Goal: Obtain resource: Download file/media

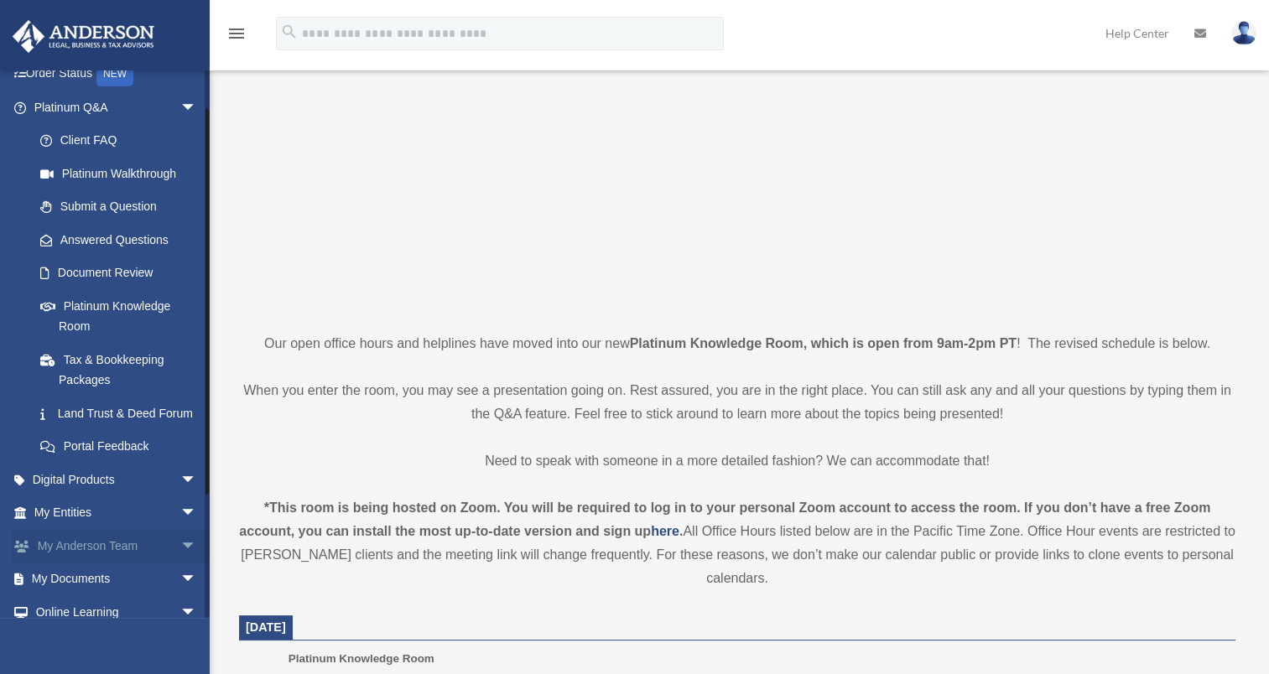
scroll to position [217, 0]
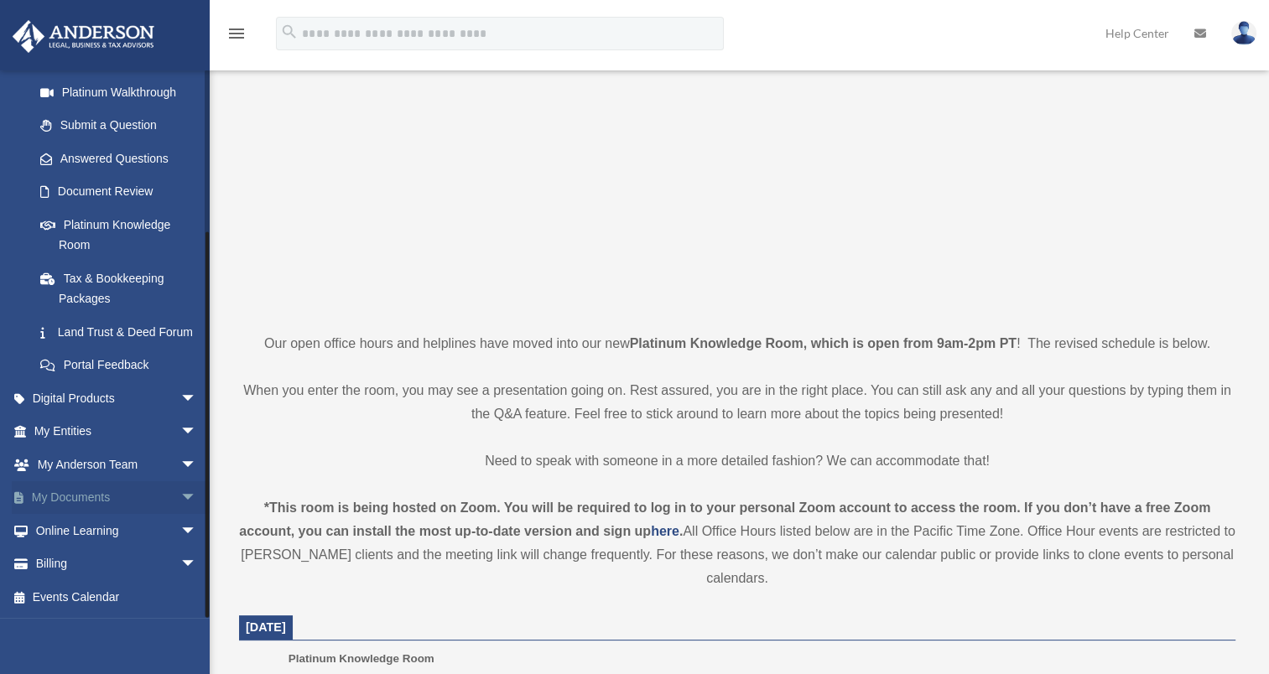
click at [75, 501] on link "My Documents arrow_drop_down" at bounding box center [117, 498] width 210 height 34
click at [180, 496] on span "arrow_drop_down" at bounding box center [197, 498] width 34 height 34
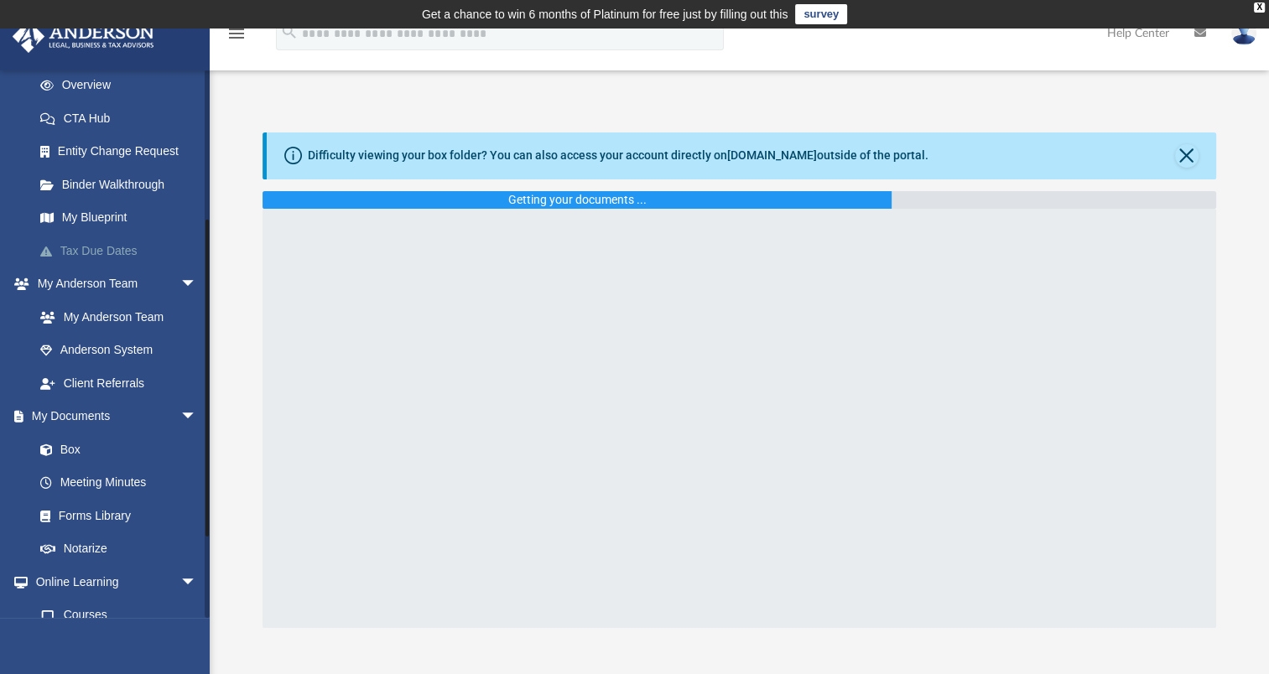
scroll to position [252, 0]
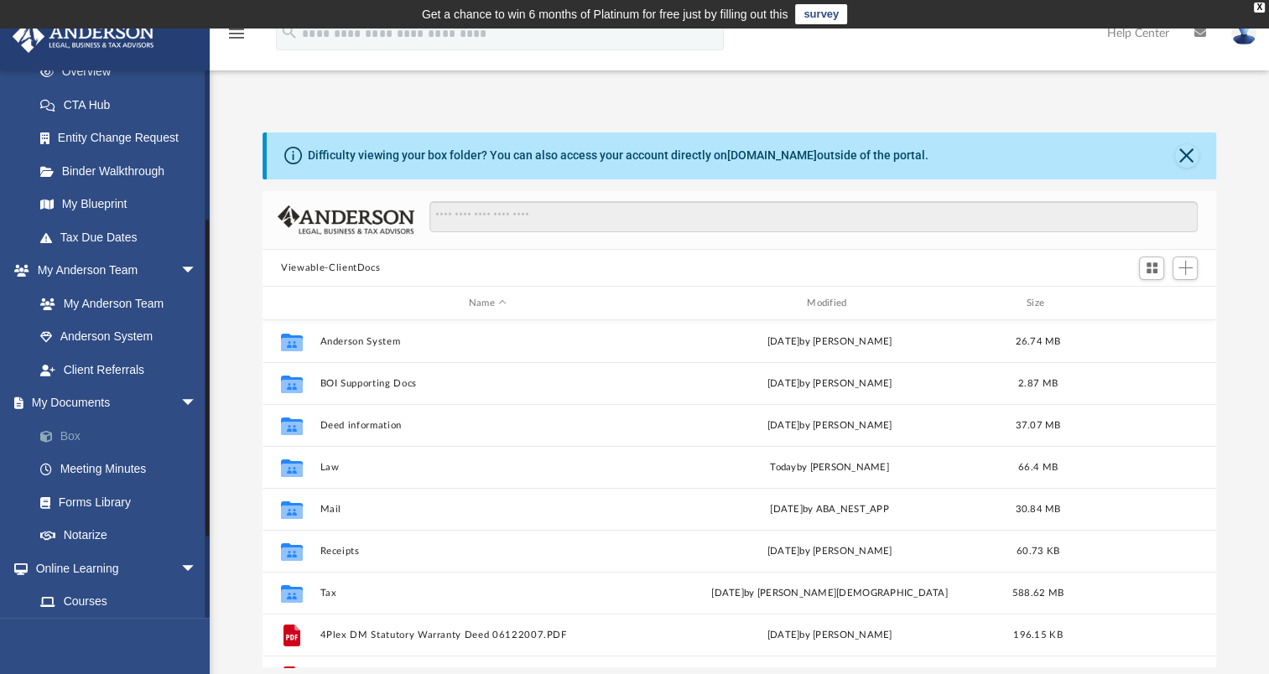
click at [68, 435] on link "Box" at bounding box center [122, 436] width 199 height 34
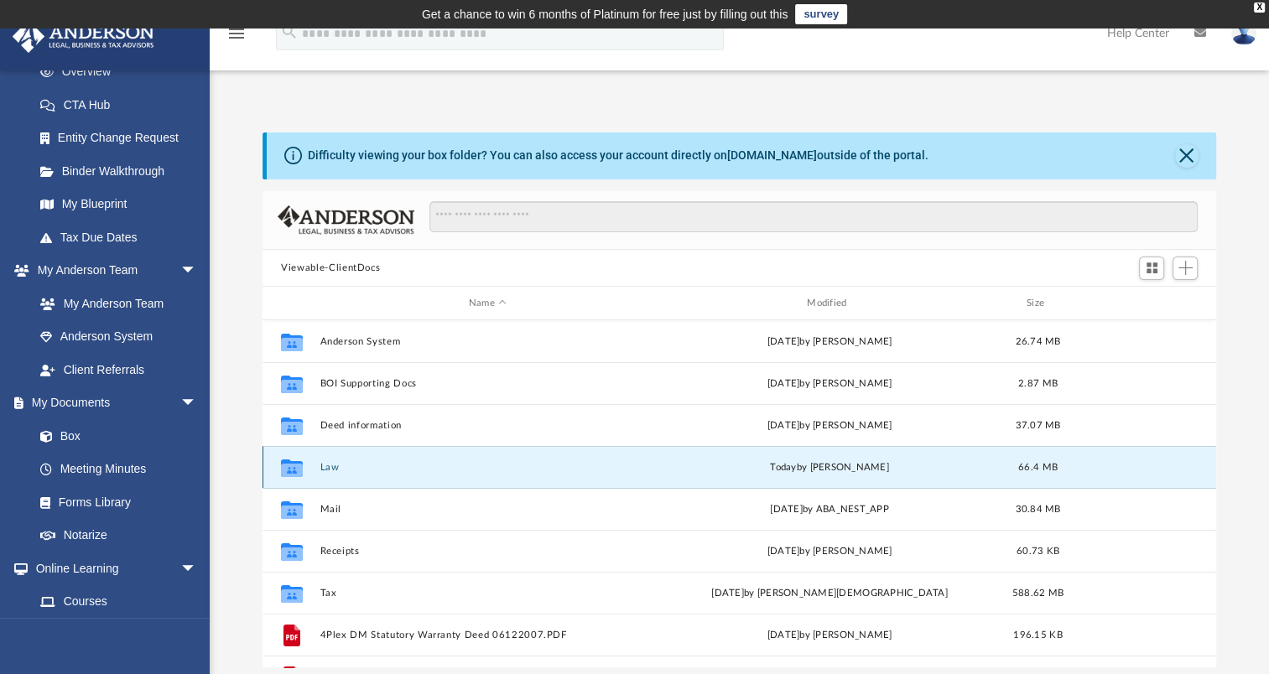
click at [332, 467] on button "Law" at bounding box center [487, 467] width 335 height 11
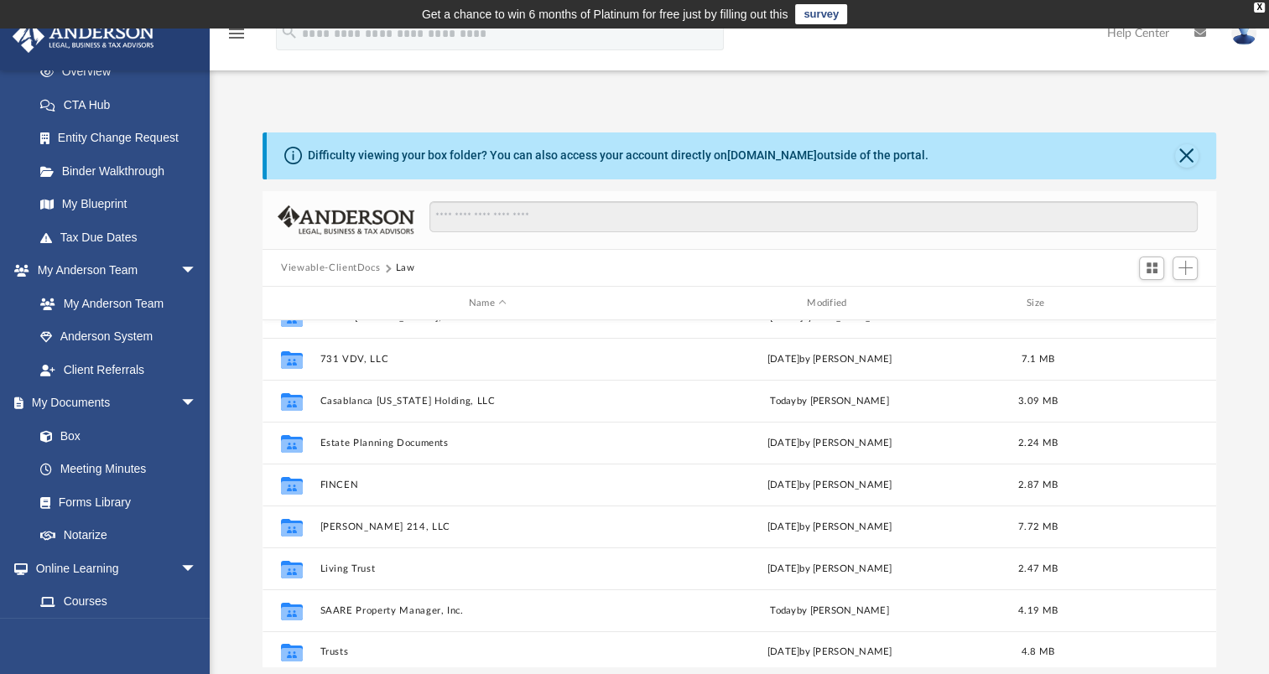
scroll to position [198, 0]
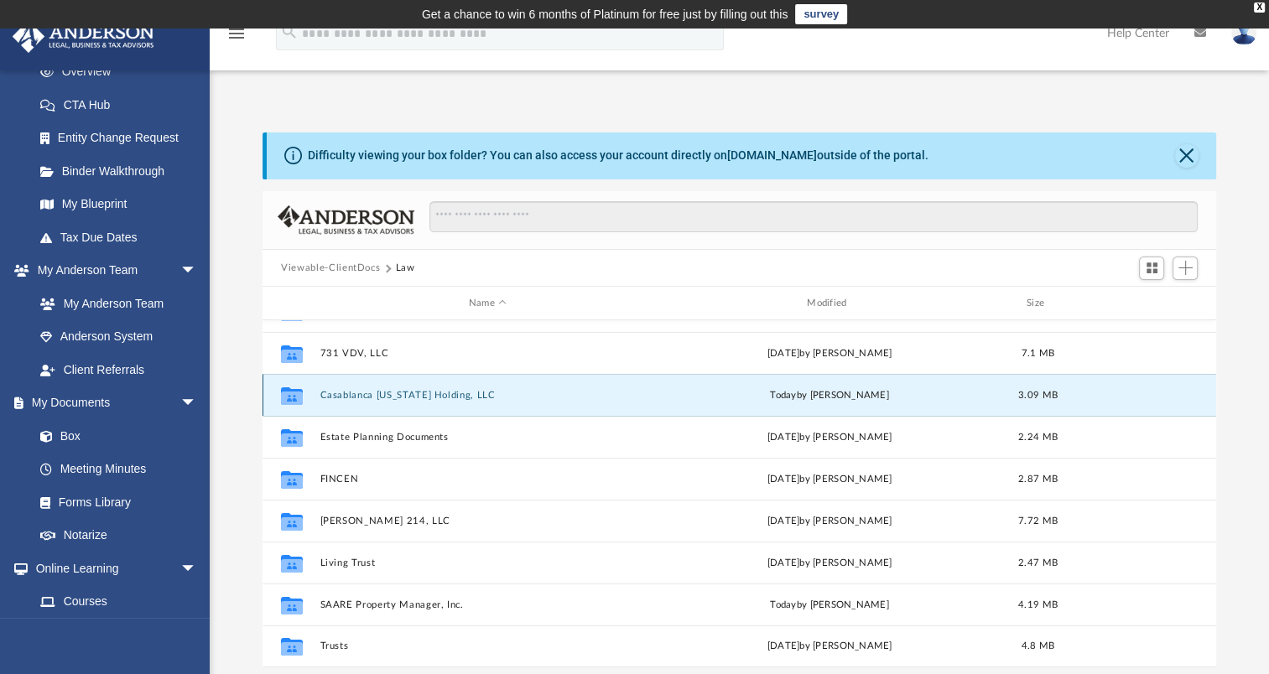
click at [370, 392] on button "Casablanca [US_STATE] Holding, LLC" at bounding box center [487, 395] width 335 height 11
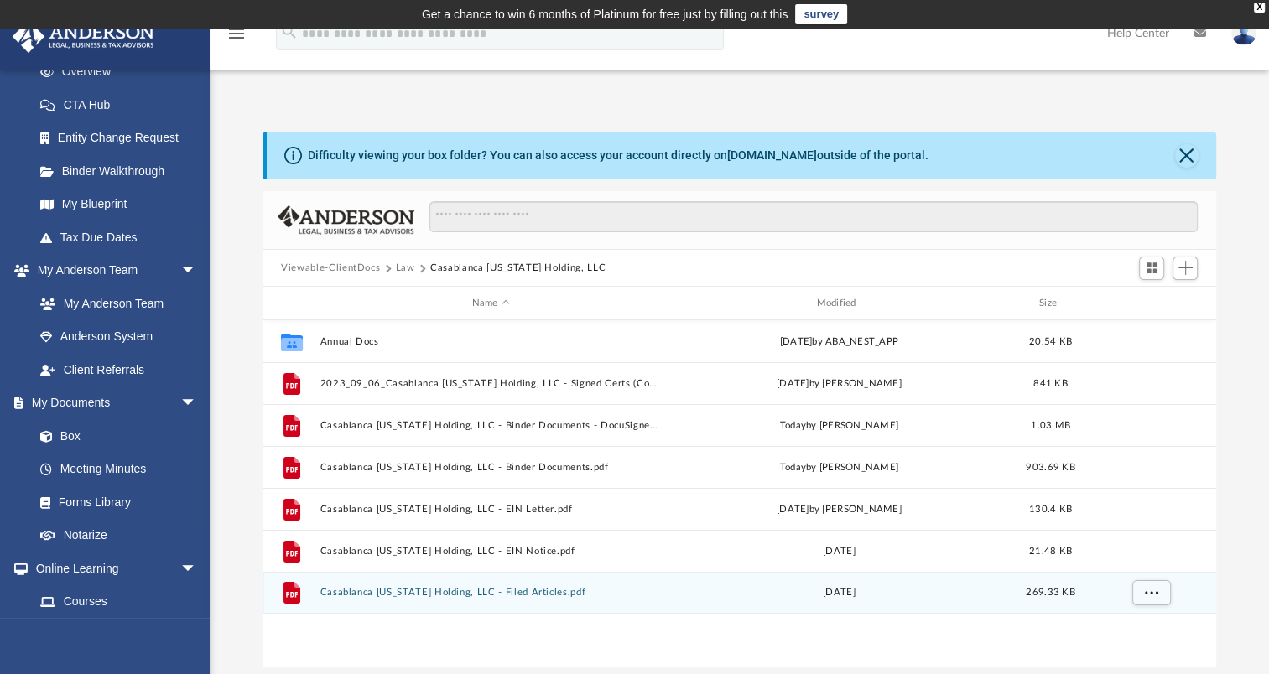
scroll to position [0, 0]
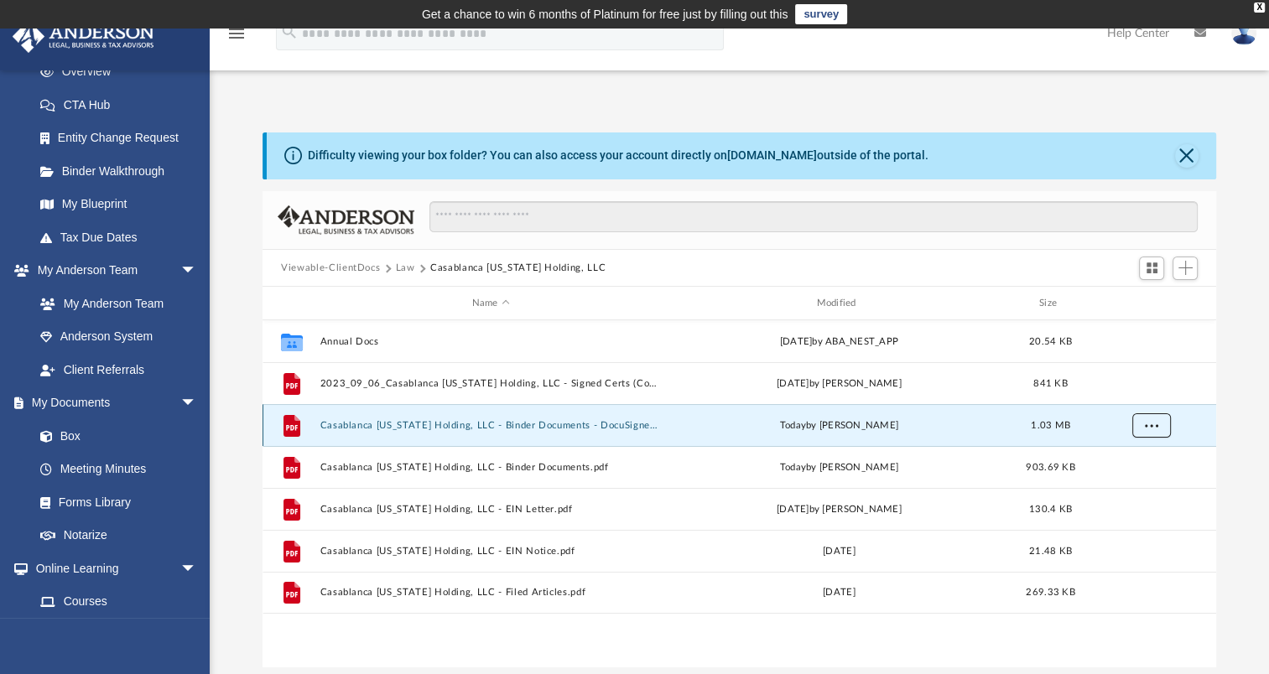
click at [1141, 428] on button "More options" at bounding box center [1151, 425] width 39 height 25
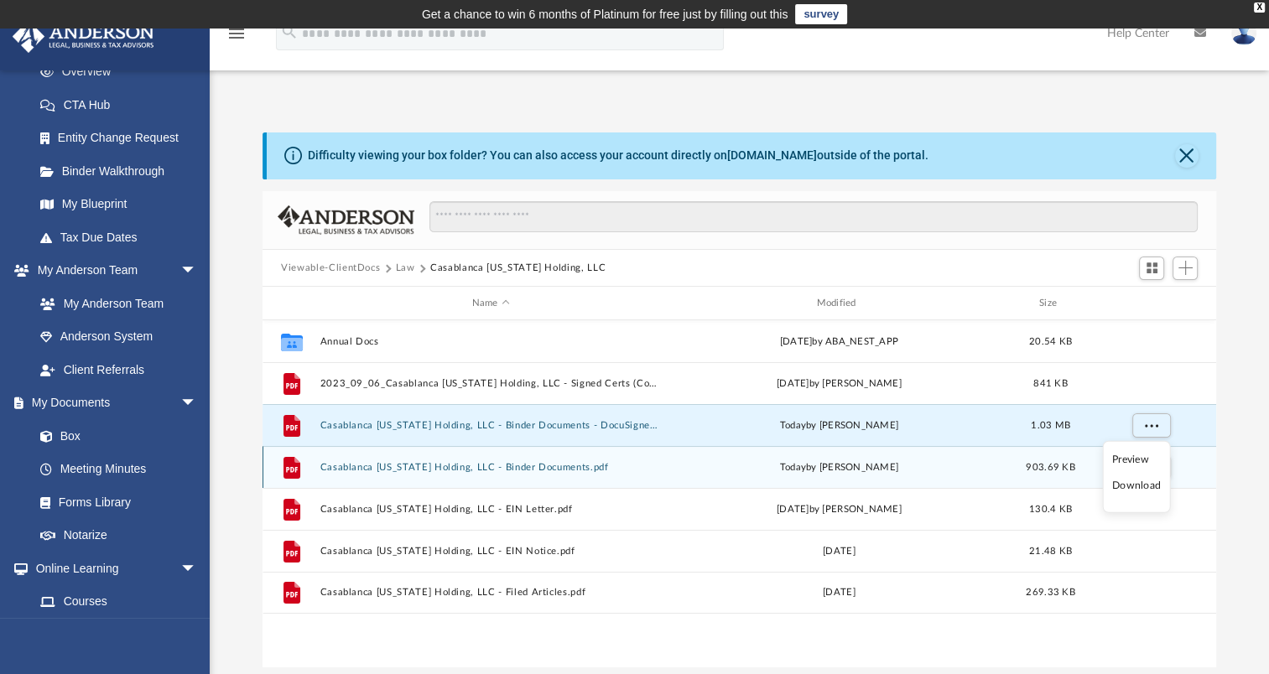
click at [634, 486] on div "File Casablanca [US_STATE] Holding, LLC - Binder Documents.pdf [DATE] by [PERSO…" at bounding box center [738, 467] width 953 height 42
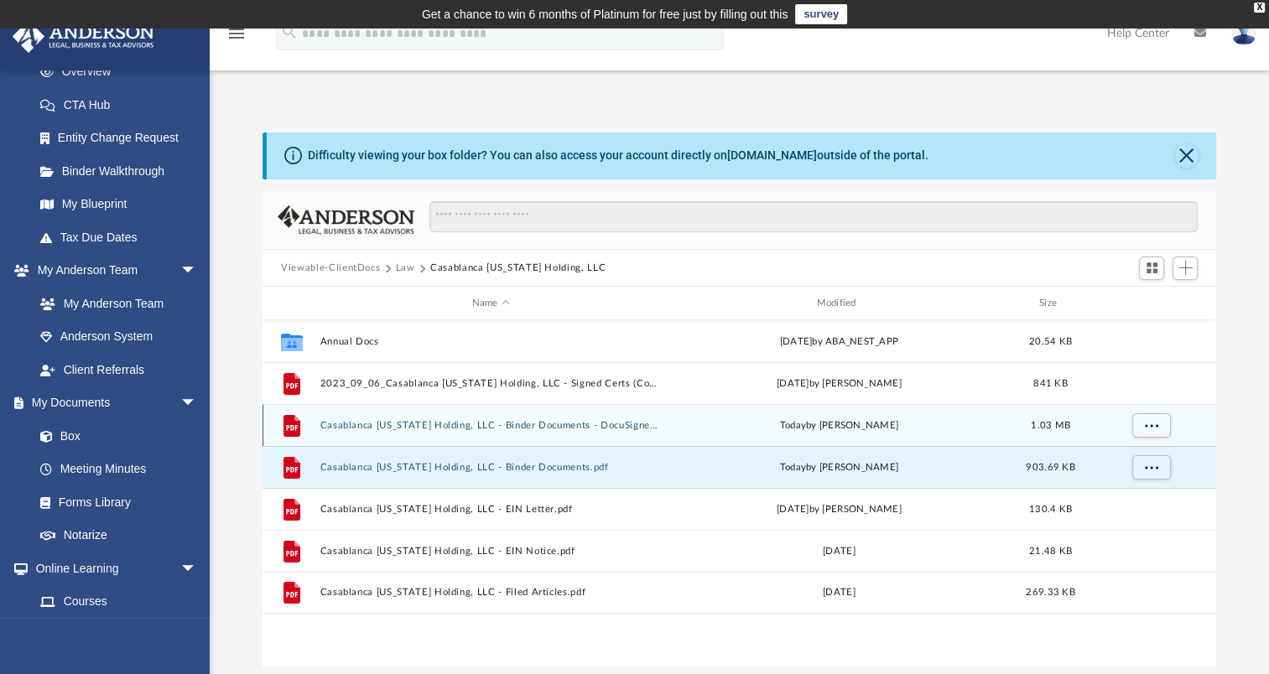
click at [481, 416] on div "File Casablanca [US_STATE] Holding, LLC - Binder Documents - DocuSigned.pdf [DA…" at bounding box center [738, 425] width 953 height 42
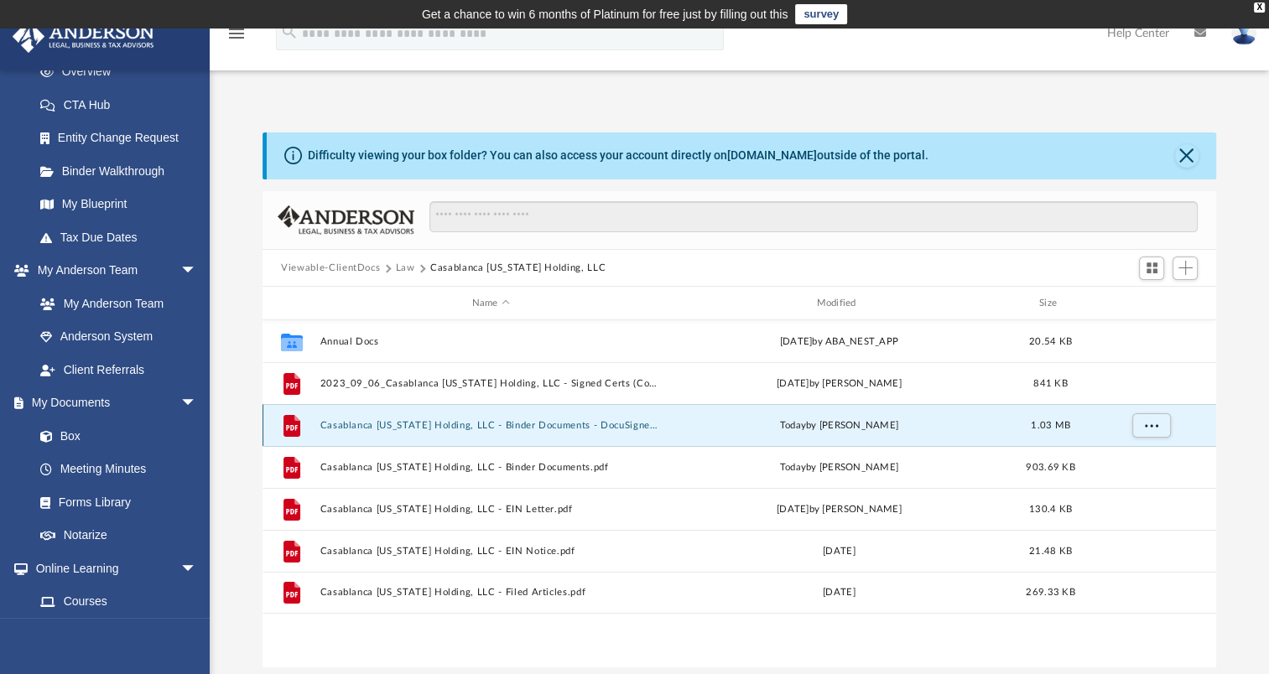
click at [472, 422] on button "Casablanca [US_STATE] Holding, LLC - Binder Documents - DocuSigned.pdf" at bounding box center [490, 425] width 341 height 11
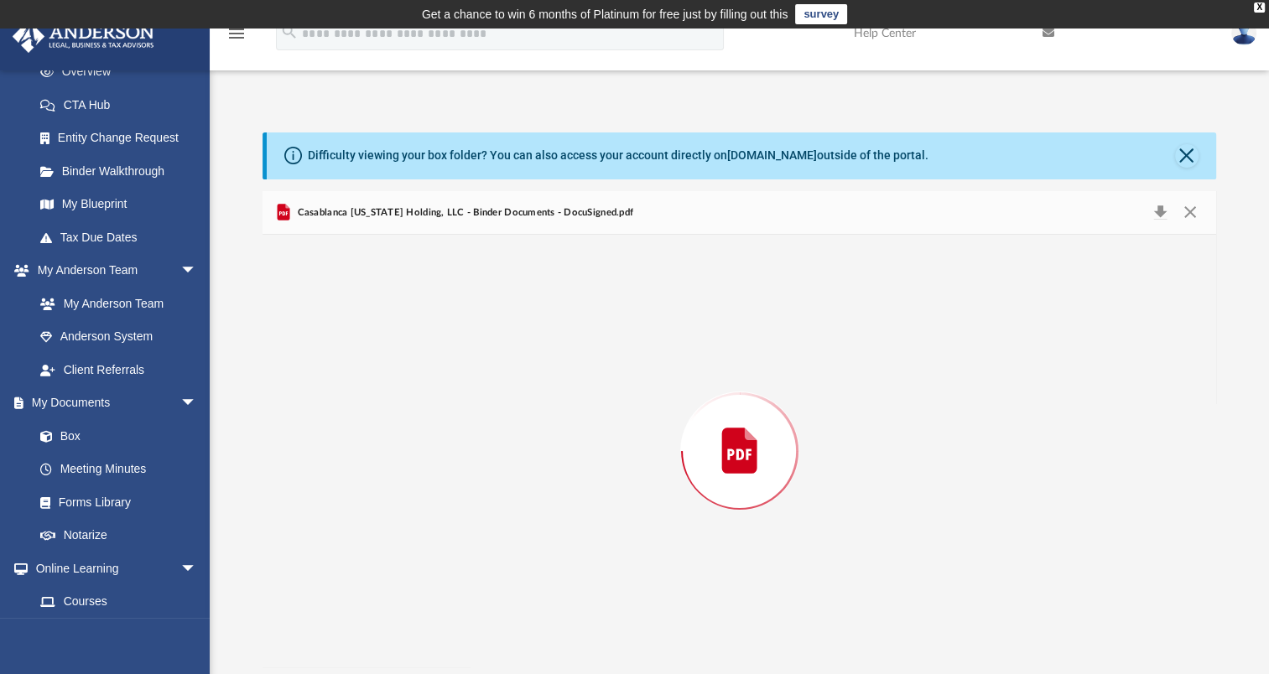
click at [472, 422] on div "Preview" at bounding box center [738, 451] width 953 height 433
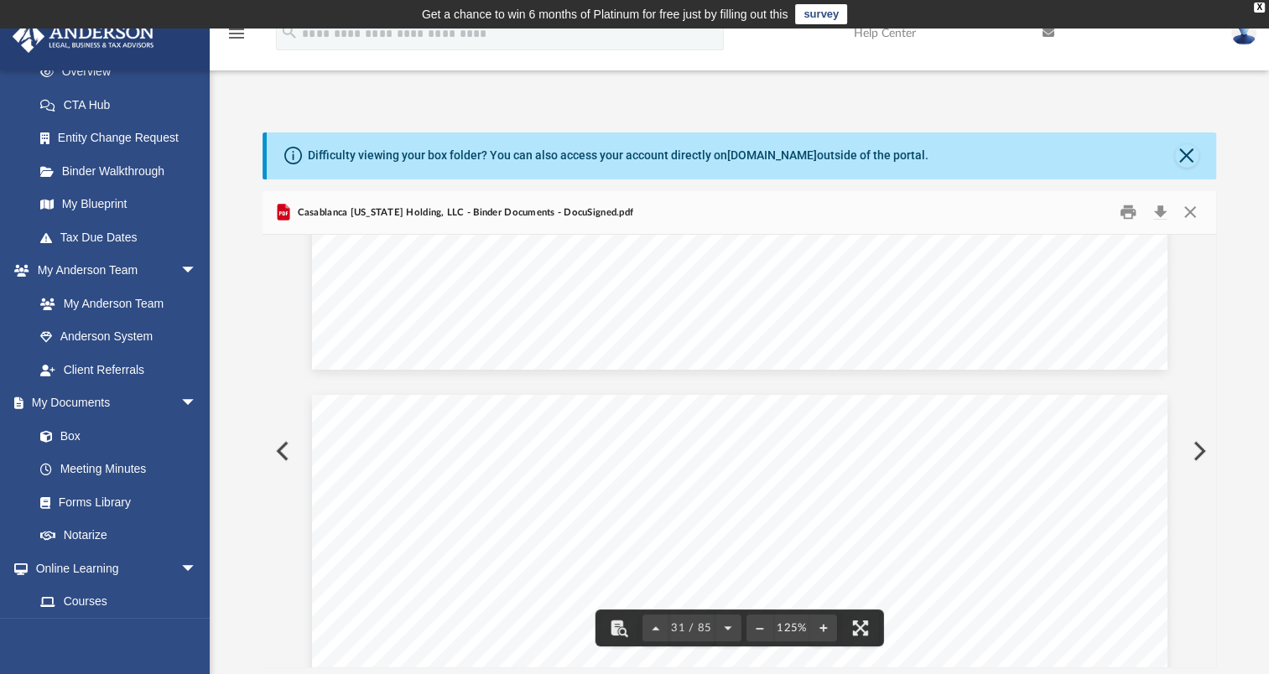
scroll to position [33862, 0]
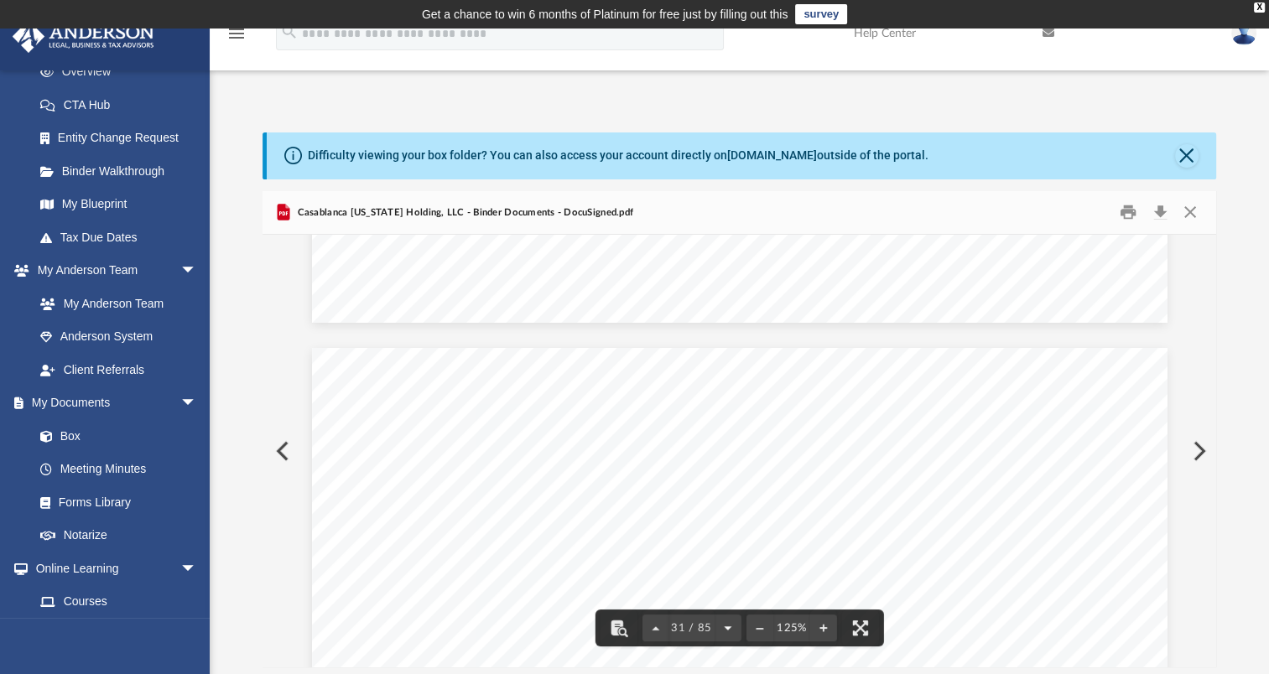
click at [725, 630] on button "File preview" at bounding box center [727, 628] width 27 height 37
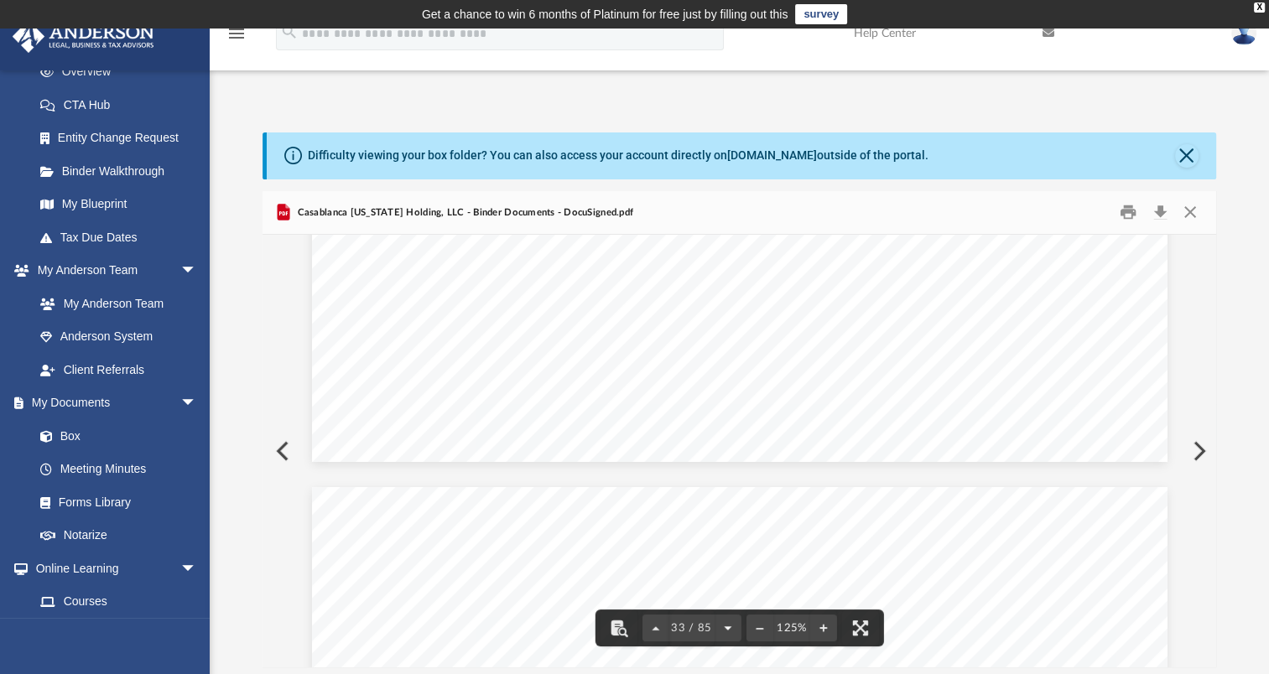
scroll to position [37149, 0]
click at [728, 629] on button "File preview" at bounding box center [727, 628] width 27 height 37
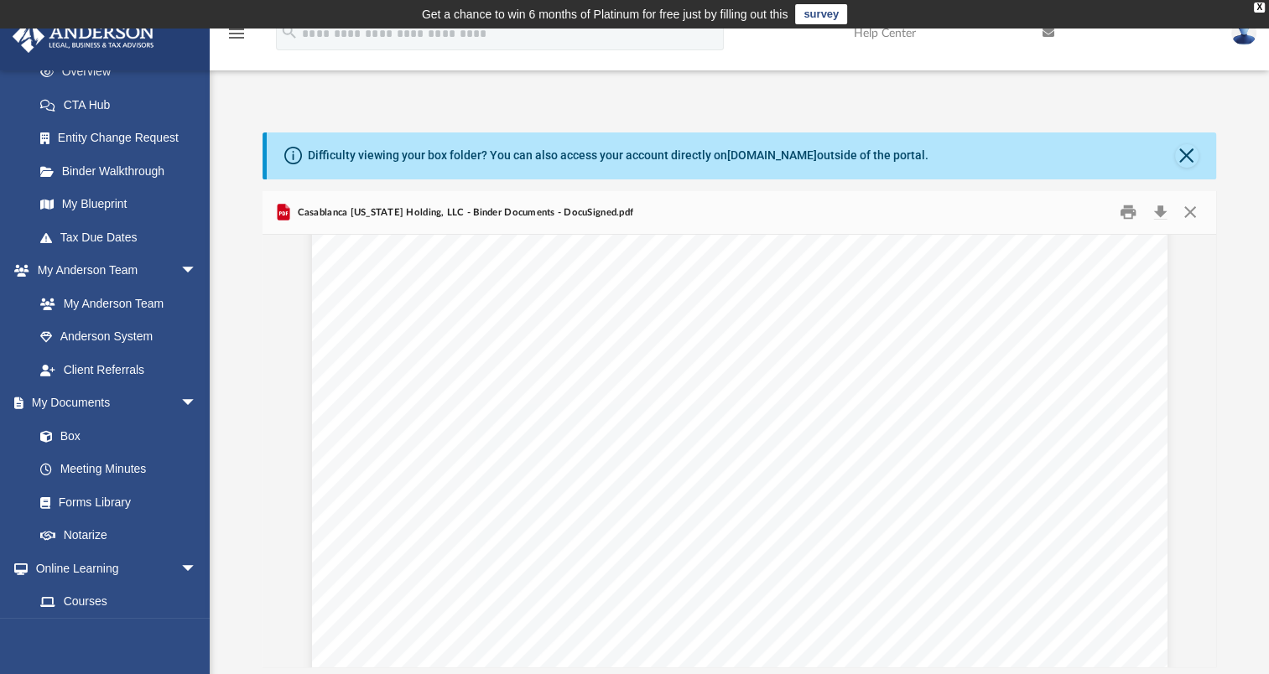
scroll to position [72524, 0]
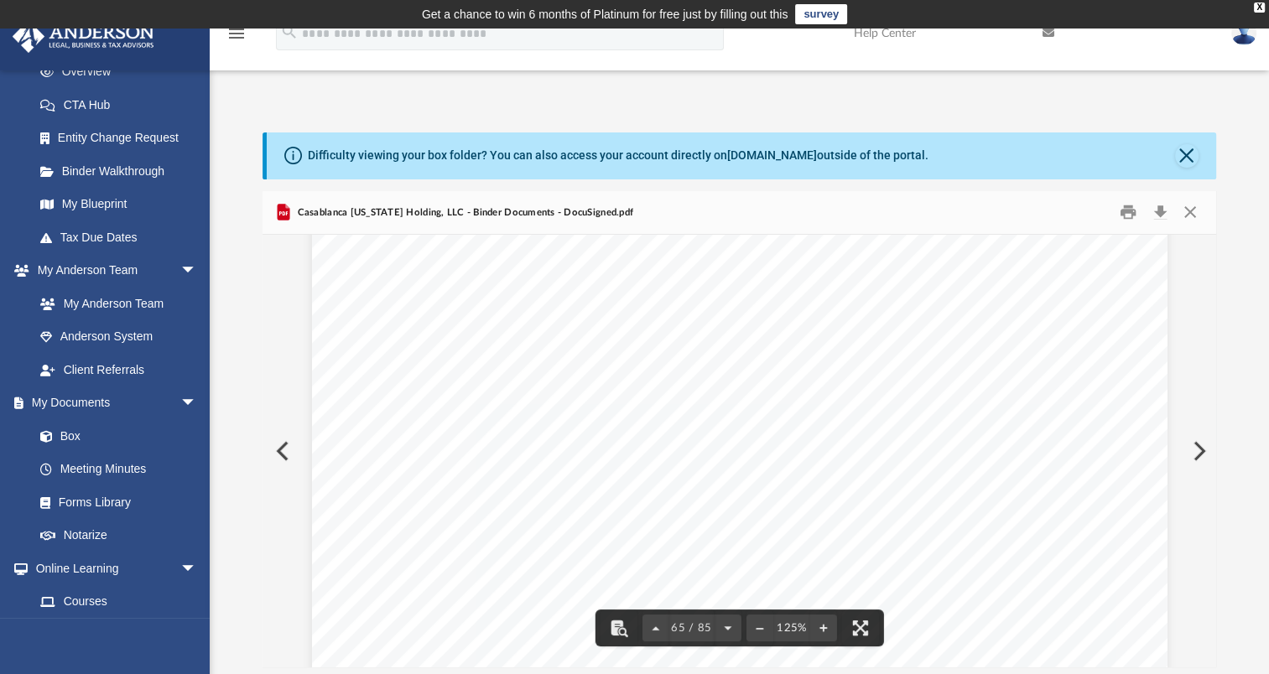
click at [736, 429] on span "$____________________" at bounding box center [751, 433] width 176 height 17
click at [725, 434] on span "$____________________" at bounding box center [751, 433] width 176 height 17
click at [497, 412] on span "[PERSON_NAME]" at bounding box center [536, 411] width 104 height 14
drag, startPoint x: 491, startPoint y: 410, endPoint x: 572, endPoint y: 403, distance: 81.6
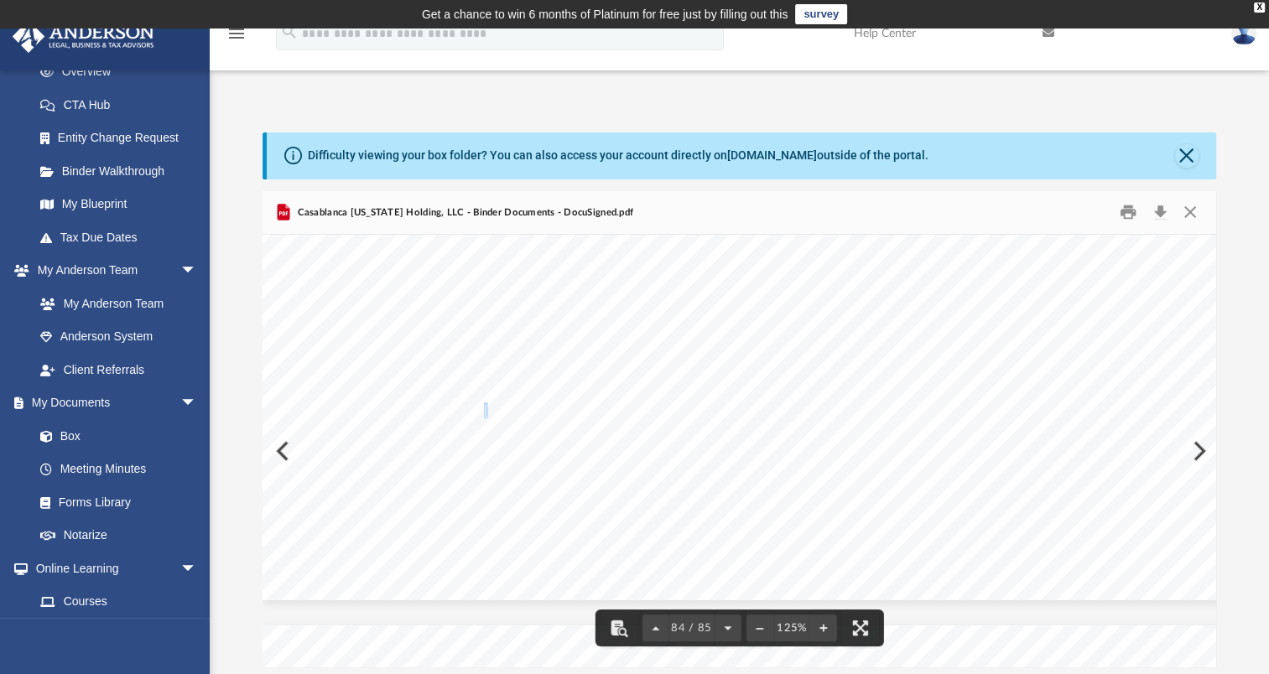
click at [572, 403] on div "A [US_STATE] Limited Liability Company 2 50 Casablanca [US_STATE] Holding, LLC …" at bounding box center [815, 172] width 1107 height 855
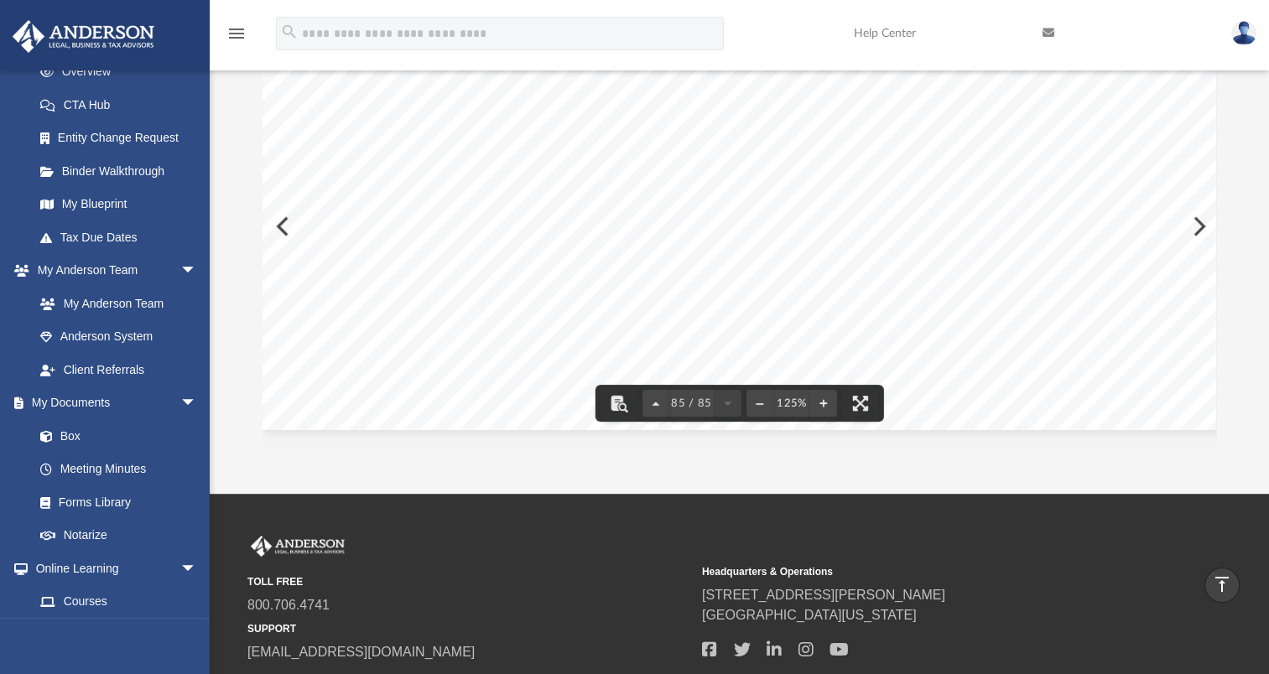
scroll to position [0, 0]
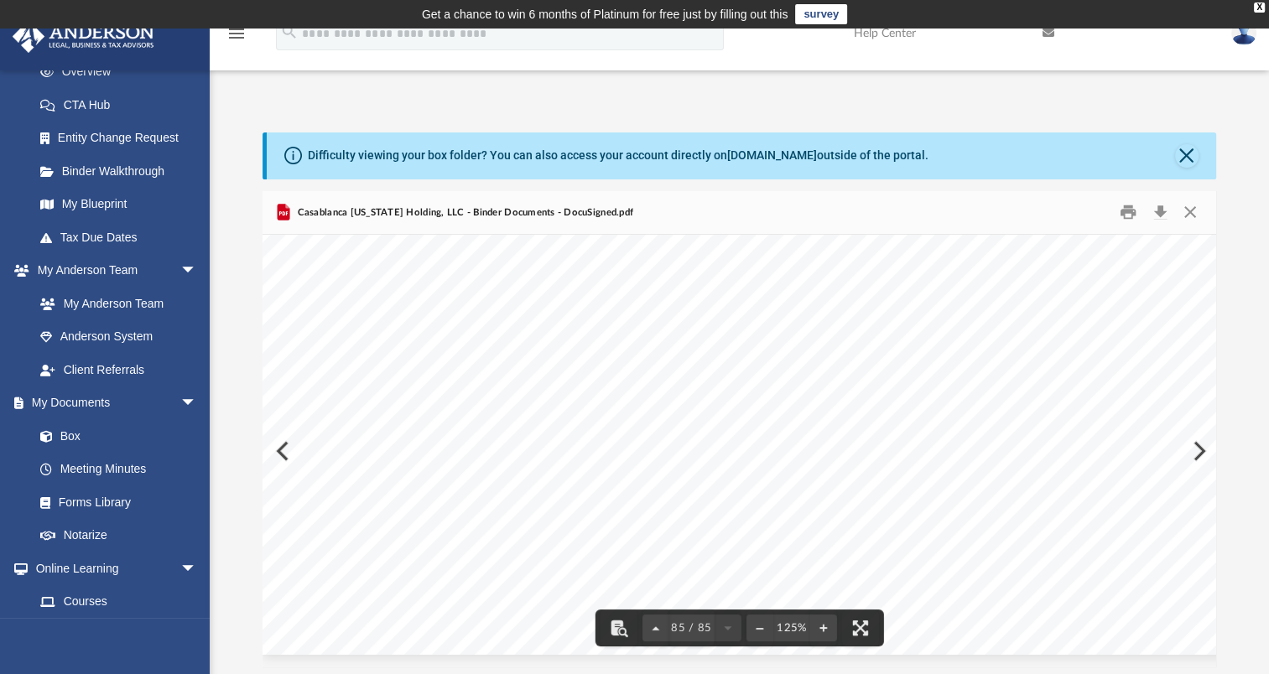
click at [280, 452] on div "Docusign Envelope ID: F4095536-480C-4F9E-9DDF-72F333DAC067" at bounding box center [815, 227] width 1107 height 855
click at [1156, 211] on button "Download" at bounding box center [1160, 213] width 30 height 26
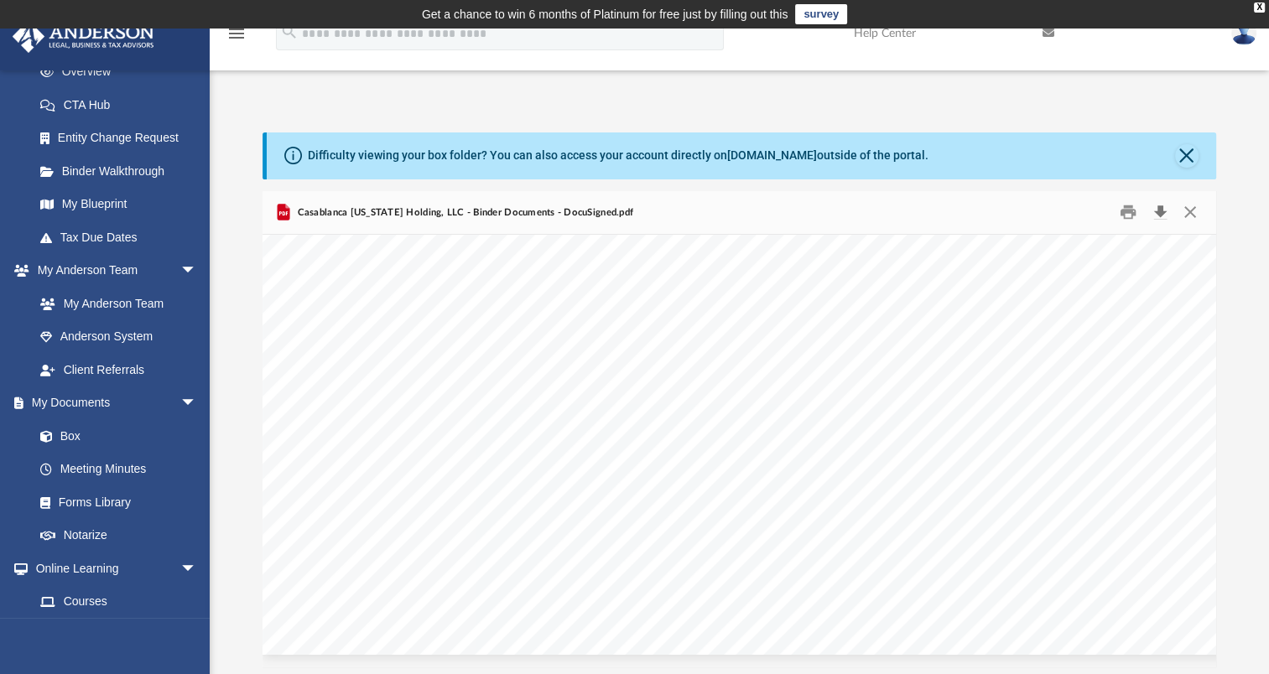
click at [1161, 214] on button "Download" at bounding box center [1160, 213] width 30 height 26
